Goal: Task Accomplishment & Management: Manage account settings

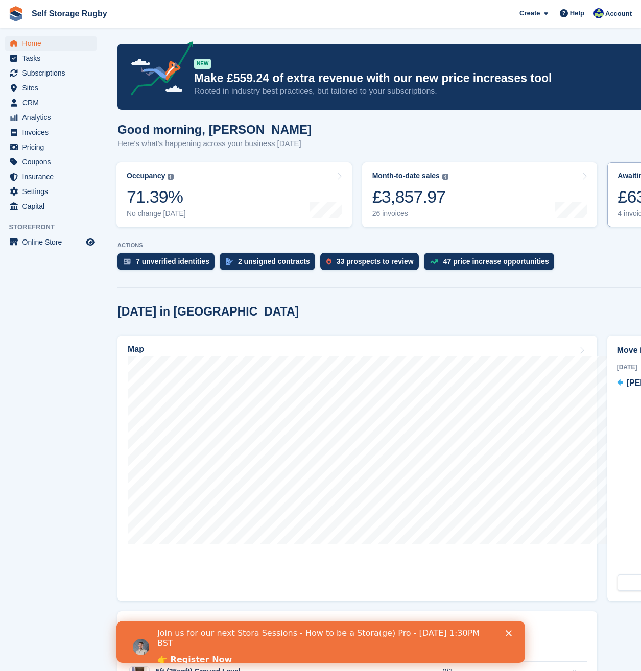
drag, startPoint x: 622, startPoint y: 208, endPoint x: 611, endPoint y: 211, distance: 11.3
click at [622, 207] on div "£635.98" at bounding box center [652, 196] width 70 height 21
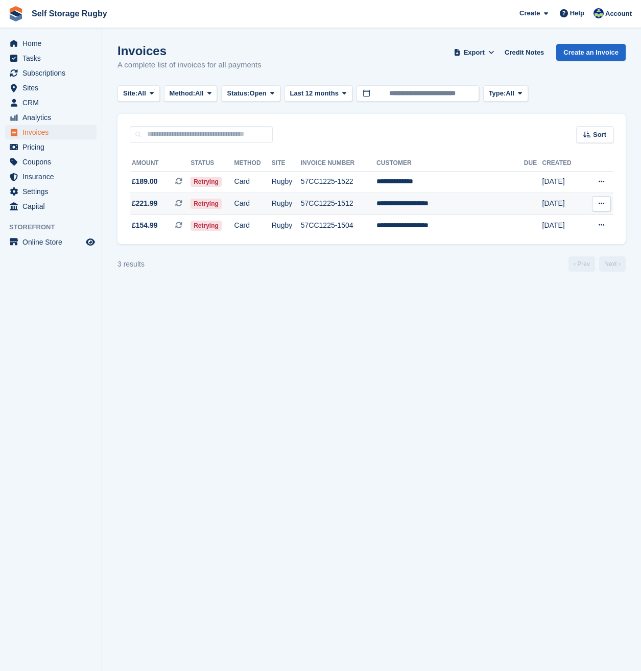
click at [272, 202] on td "Card" at bounding box center [252, 204] width 37 height 22
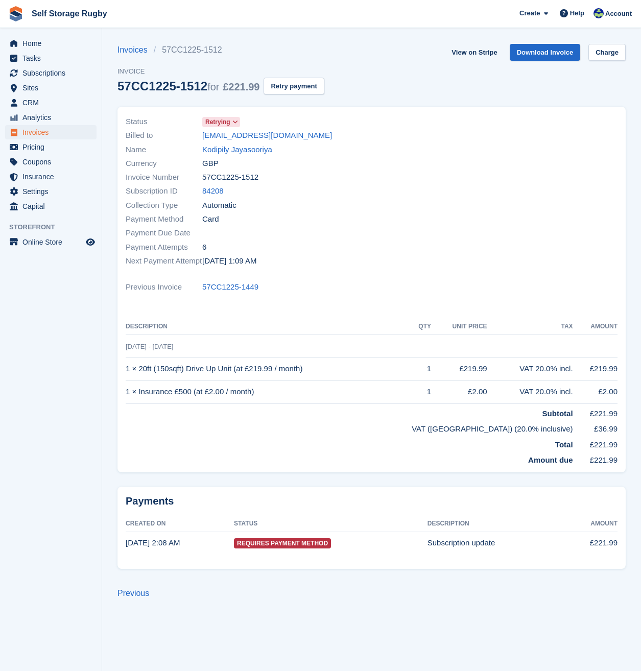
click at [228, 121] on span "Retrying" at bounding box center [217, 121] width 25 height 9
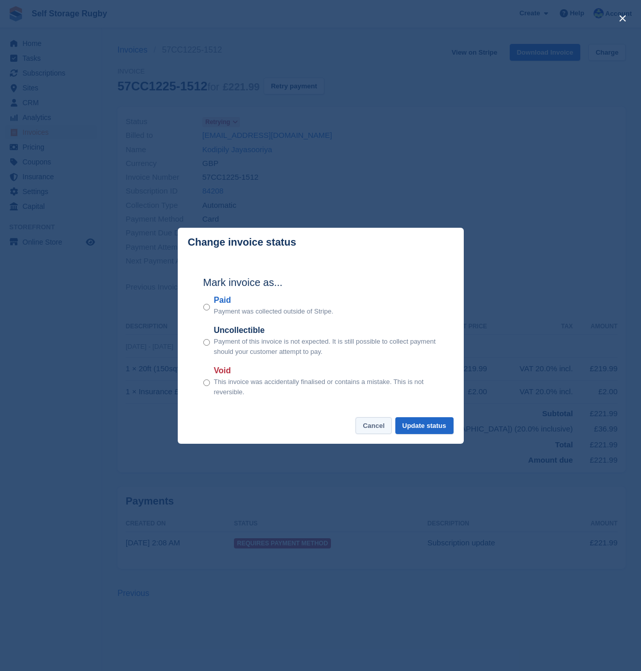
click at [376, 429] on button "Cancel" at bounding box center [373, 425] width 36 height 17
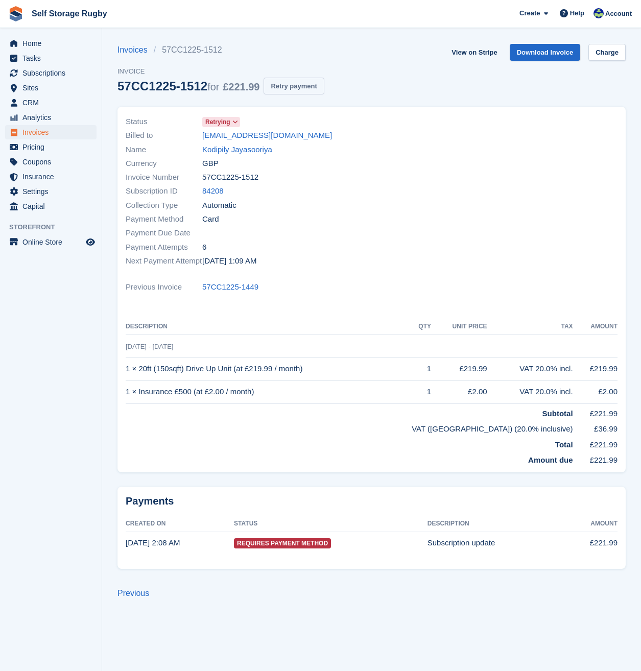
click at [280, 93] on button "Retry payment" at bounding box center [294, 86] width 60 height 17
